Goal: Information Seeking & Learning: Learn about a topic

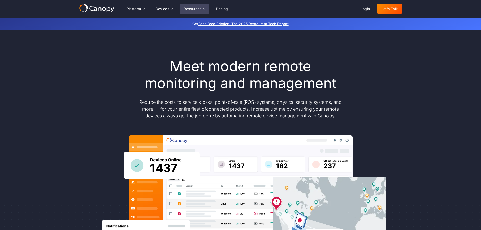
click at [189, 7] on div "Resources" at bounding box center [193, 9] width 18 height 4
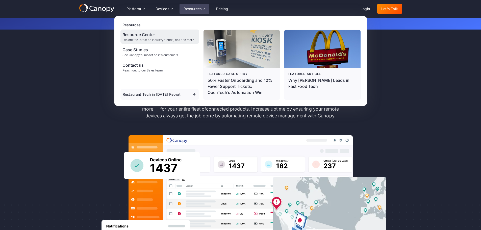
click at [147, 38] on div "Explore the latest on industry trends, tips and more" at bounding box center [159, 40] width 72 height 4
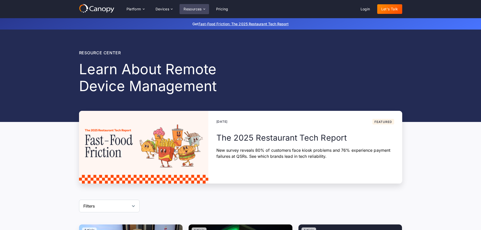
click at [202, 8] on div "Resources" at bounding box center [193, 9] width 18 height 4
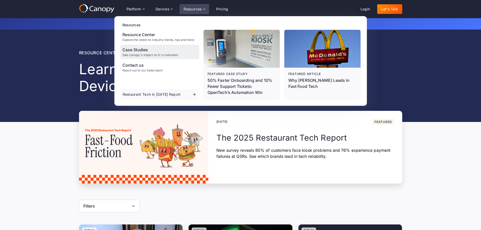
click at [159, 57] on div "See Canopy's impact on it's customers" at bounding box center [151, 55] width 56 height 4
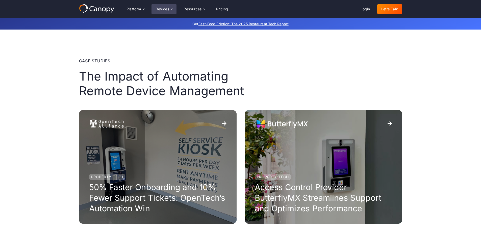
click at [169, 11] on div "Devices" at bounding box center [163, 9] width 14 height 4
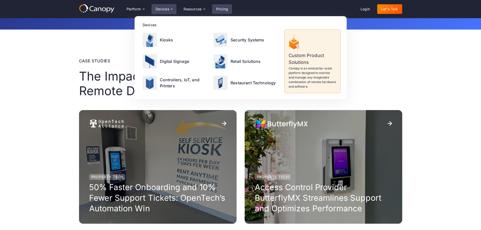
click at [226, 9] on link "Pricing" at bounding box center [222, 9] width 20 height 10
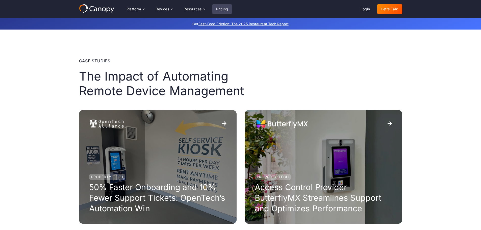
click at [218, 9] on link "Pricing" at bounding box center [222, 9] width 20 height 10
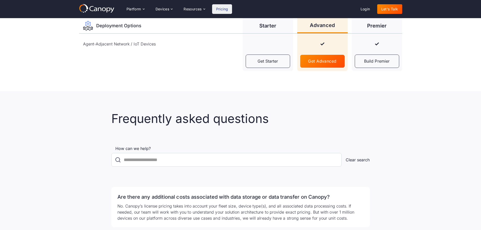
scroll to position [758, 0]
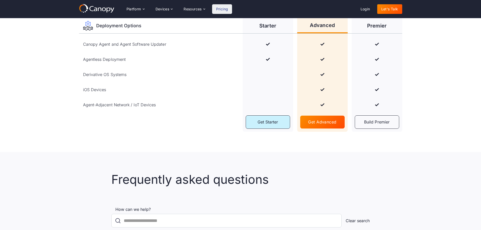
click at [267, 124] on div "Get Starter" at bounding box center [268, 122] width 21 height 5
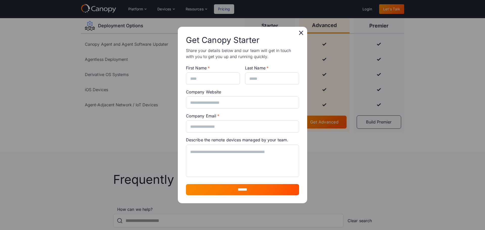
drag, startPoint x: 299, startPoint y: 32, endPoint x: 287, endPoint y: 42, distance: 16.1
click at [298, 32] on icon at bounding box center [301, 33] width 8 height 8
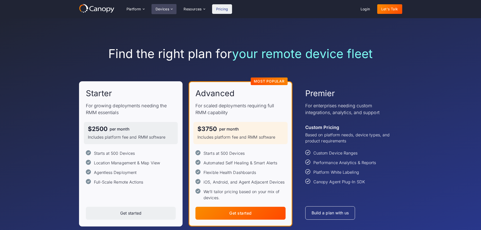
click at [164, 7] on div "Devices" at bounding box center [163, 9] width 14 height 4
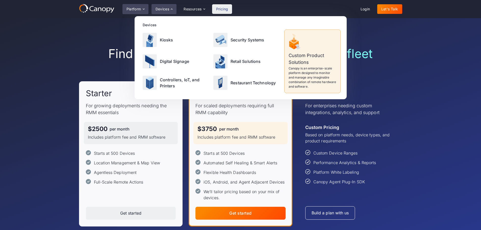
click at [131, 8] on div "Platform" at bounding box center [134, 9] width 15 height 4
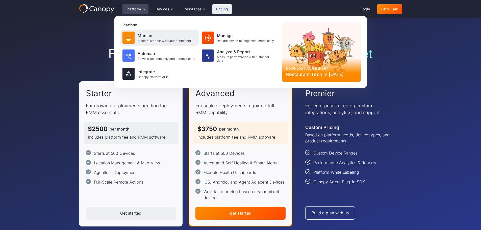
click at [142, 37] on div "Monitor" at bounding box center [165, 36] width 54 height 6
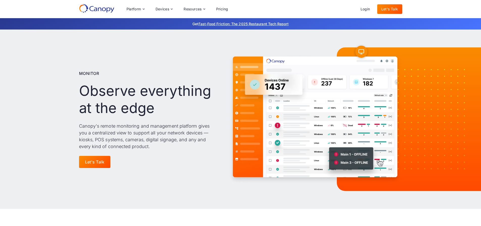
click at [95, 6] on icon at bounding box center [96, 8] width 35 height 9
